Goal: Transaction & Acquisition: Purchase product/service

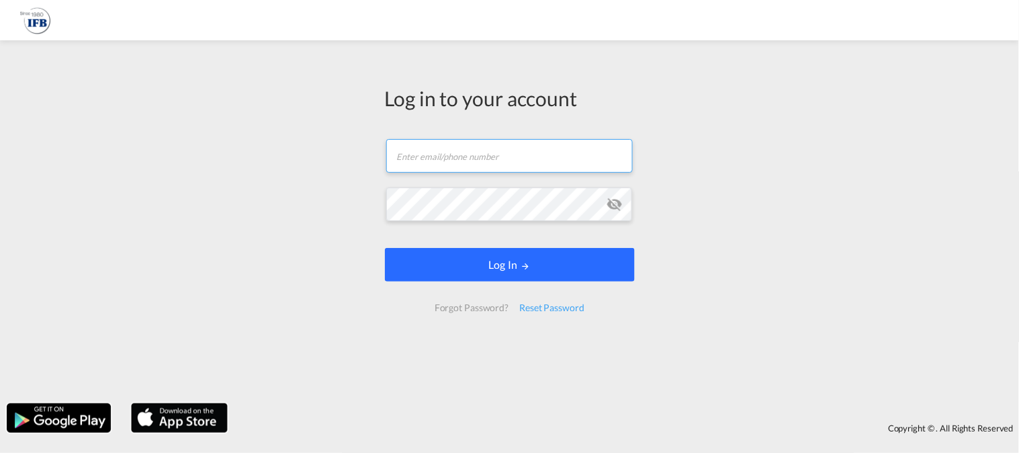
type input "[EMAIL_ADDRESS][DOMAIN_NAME]"
click at [491, 261] on button "Log In" at bounding box center [510, 265] width 250 height 34
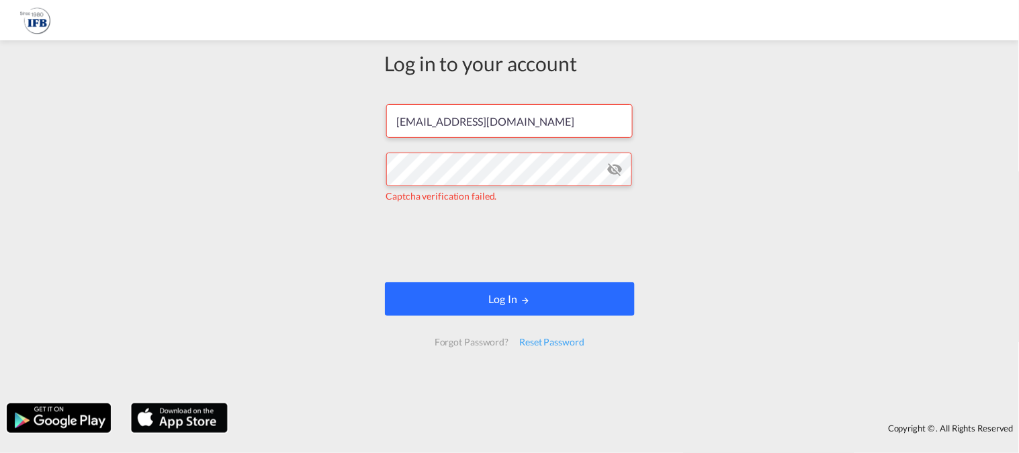
click at [551, 295] on button "Log In" at bounding box center [510, 299] width 250 height 34
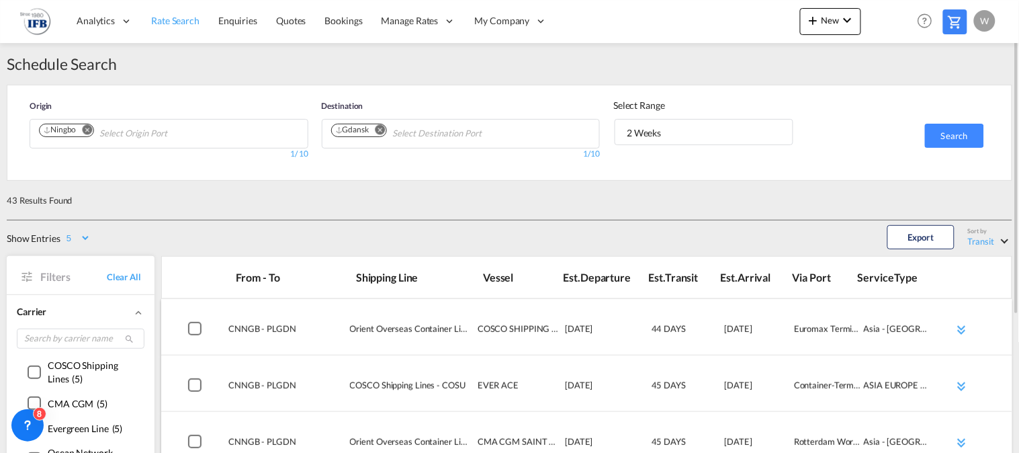
click at [193, 18] on span "Rate Search" at bounding box center [175, 20] width 48 height 11
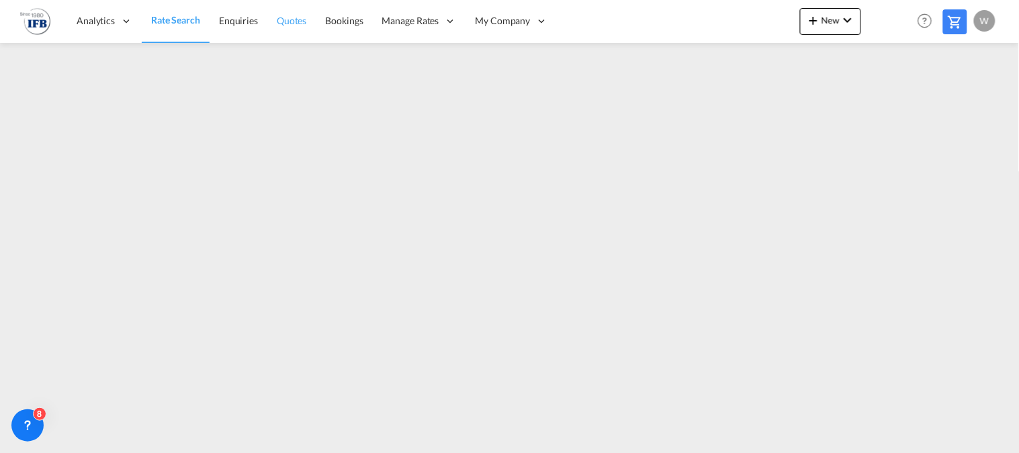
click at [297, 20] on span "Quotes" at bounding box center [292, 20] width 30 height 11
click at [165, 27] on span "Rate Search" at bounding box center [175, 20] width 48 height 13
